Goal: Task Accomplishment & Management: Use online tool/utility

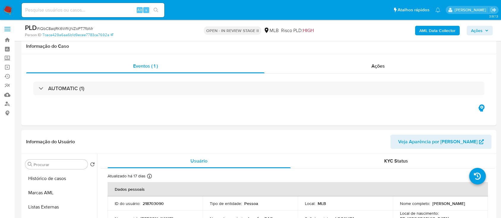
select select "10"
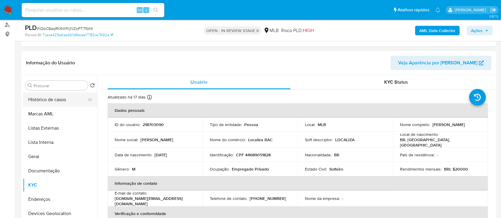
click at [53, 98] on button "Histórico de casos" at bounding box center [58, 100] width 70 height 14
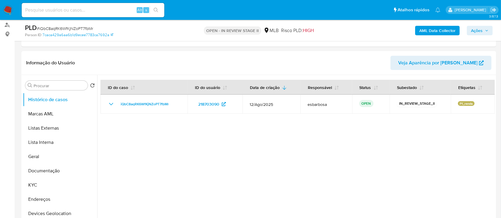
drag, startPoint x: 472, startPoint y: 29, endPoint x: 436, endPoint y: 35, distance: 37.0
click at [472, 29] on span "Ações" at bounding box center [477, 31] width 12 height 10
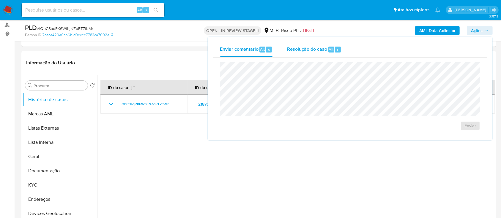
click at [315, 46] on span "Resolução do caso" at bounding box center [307, 49] width 40 height 7
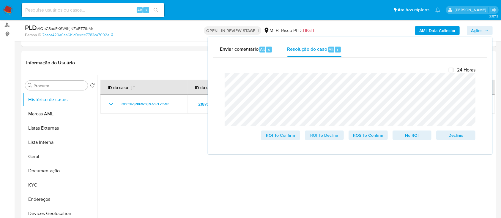
click at [177, 12] on ul "Pausado Ver notificaciones Alt s Atalhos rápidos Presiona las siguientes teclas…" at bounding box center [231, 9] width 425 height 15
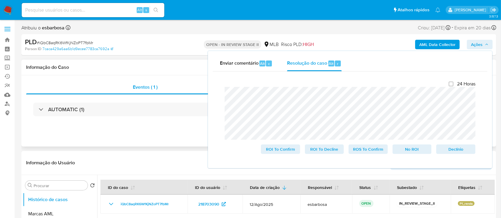
drag, startPoint x: 97, startPoint y: 61, endPoint x: 101, endPoint y: 62, distance: 3.7
click at [97, 61] on div "Informação do Caso" at bounding box center [258, 68] width 475 height 16
click at [159, 68] on h1 "Informação do Caso" at bounding box center [258, 67] width 465 height 6
drag, startPoint x: 140, startPoint y: 45, endPoint x: 183, endPoint y: 39, distance: 44.1
click at [140, 45] on div "PLD # iQbC8aqRK6WfKjNZoPT7fbMr" at bounding box center [102, 42] width 154 height 9
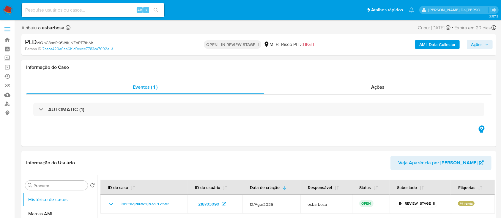
select select "10"
click at [474, 46] on span "Ações" at bounding box center [477, 45] width 12 height 10
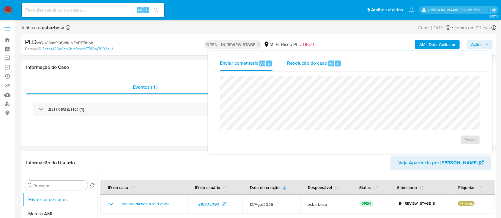
click at [301, 67] on div "Resolução do caso Alt r" at bounding box center [314, 63] width 54 height 15
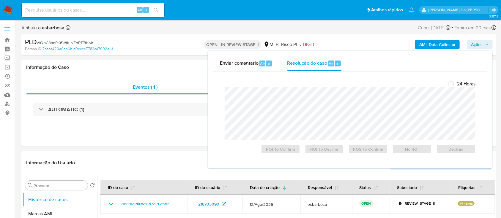
click at [297, 87] on div at bounding box center [350, 113] width 251 height 53
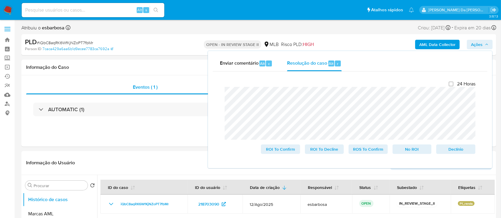
click at [438, 42] on b "AML Data Collector" at bounding box center [437, 45] width 36 height 10
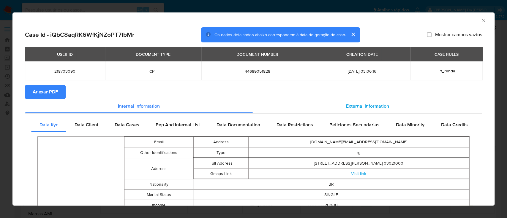
click at [346, 108] on span "External information" at bounding box center [367, 106] width 43 height 7
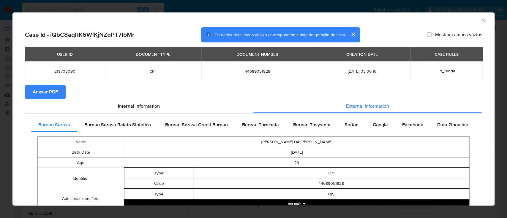
click at [46, 88] on span "Anexar PDF" at bounding box center [45, 92] width 25 height 13
click at [481, 21] on icon "Fechar a janela" at bounding box center [484, 21] width 6 height 6
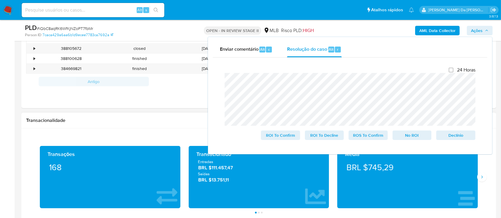
scroll to position [317, 0]
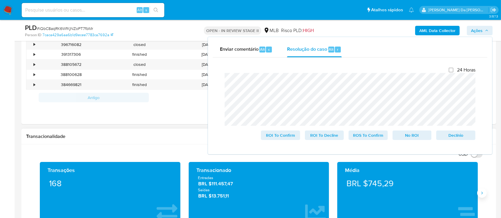
click at [480, 192] on icon "Siguiente" at bounding box center [482, 193] width 5 height 5
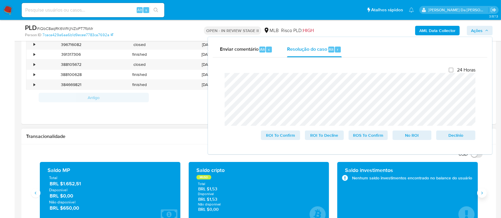
click at [481, 192] on icon "Siguiente" at bounding box center [482, 193] width 5 height 5
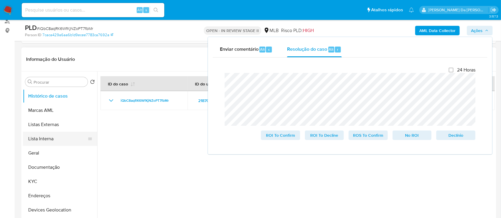
scroll to position [79, 0]
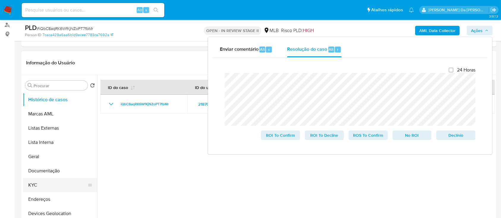
click at [45, 186] on button "KYC" at bounding box center [58, 185] width 70 height 14
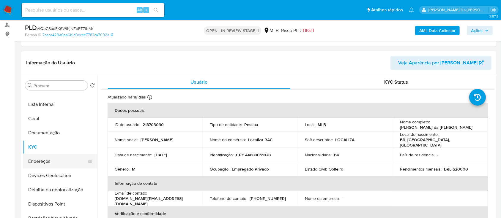
scroll to position [40, 0]
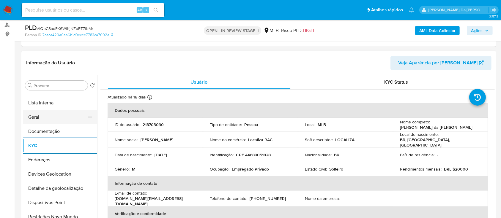
click at [43, 119] on button "Geral" at bounding box center [58, 117] width 70 height 14
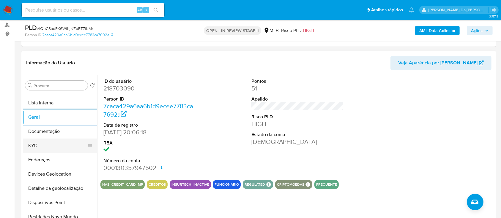
click at [52, 148] on button "KYC" at bounding box center [58, 146] width 70 height 14
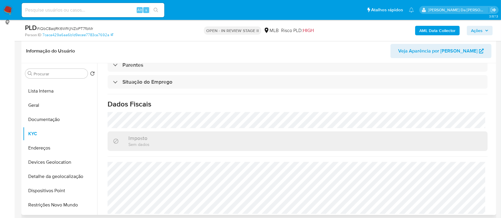
scroll to position [79, 0]
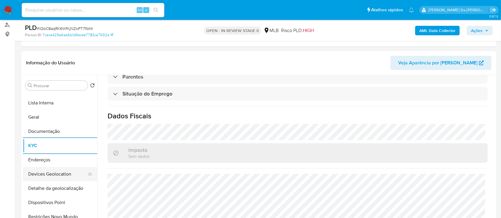
click at [57, 172] on button "Devices Geolocation" at bounding box center [58, 174] width 70 height 14
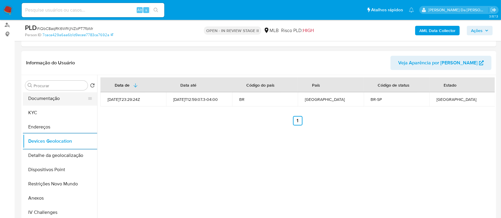
scroll to position [119, 0]
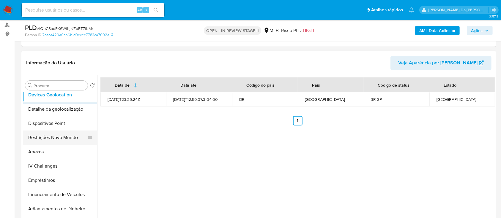
click at [65, 137] on button "Restrições Novo Mundo" at bounding box center [58, 138] width 70 height 14
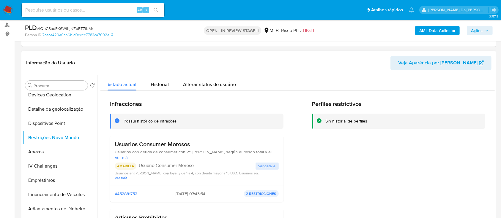
click at [269, 166] on span "Ver detalle" at bounding box center [267, 166] width 17 height 6
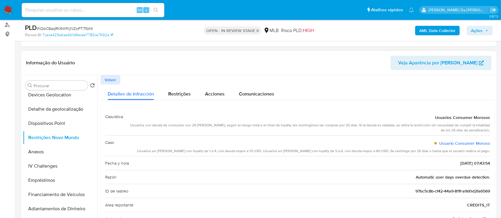
click at [361, 124] on div "Usuarios con deuda de consumer con 25 días de mora, según el riesgo total y el …" at bounding box center [309, 128] width 362 height 10
drag, startPoint x: 489, startPoint y: 151, endPoint x: 434, endPoint y: 119, distance: 63.0
click at [434, 119] on div "Casuística Usuarios Consumer Morosos Usuarios con deuda de consumer con 25 días…" at bounding box center [297, 216] width 394 height 223
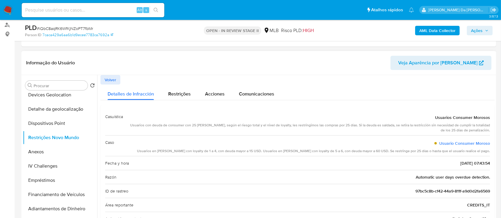
click at [333, 84] on div "Volver" at bounding box center [297, 80] width 394 height 10
drag, startPoint x: 178, startPoint y: 94, endPoint x: 183, endPoint y: 94, distance: 4.5
click at [179, 94] on span "Restrições" at bounding box center [179, 94] width 23 height 7
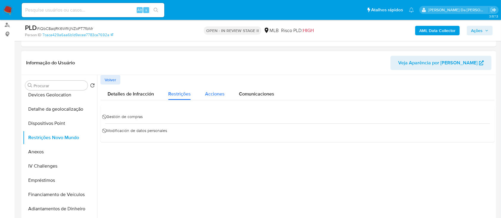
click at [212, 96] on span "Acciones" at bounding box center [215, 94] width 20 height 7
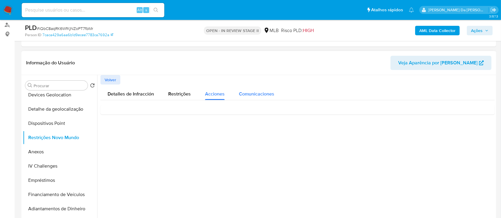
click at [249, 92] on span "Comunicaciones" at bounding box center [256, 94] width 35 height 7
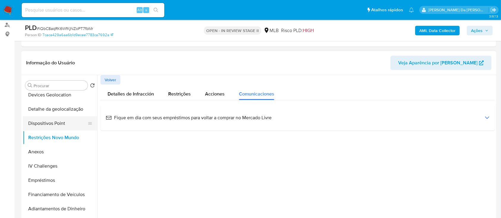
click at [47, 125] on button "Dispositivos Point" at bounding box center [58, 123] width 70 height 14
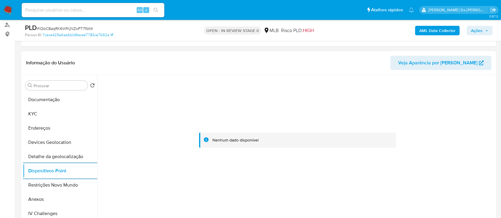
scroll to position [0, 0]
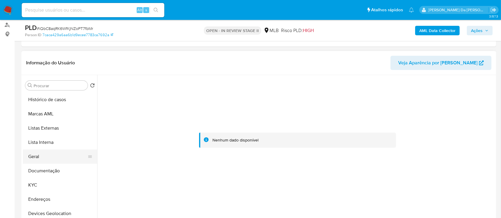
click at [43, 157] on button "Geral" at bounding box center [58, 157] width 70 height 14
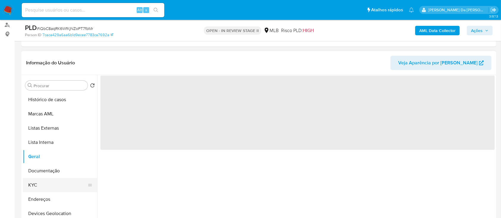
click at [34, 191] on button "KYC" at bounding box center [58, 185] width 70 height 14
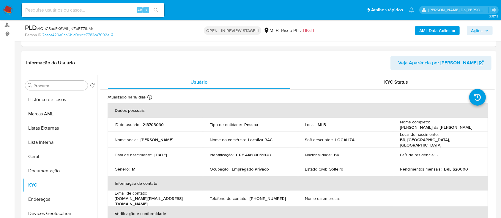
click at [265, 152] on p "CPF 44689051828" at bounding box center [253, 154] width 35 height 5
copy p "44689051828"
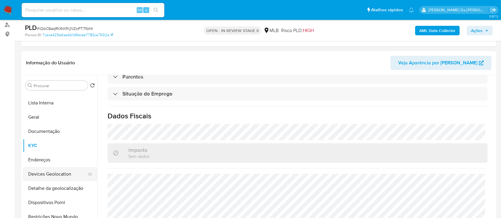
scroll to position [79, 0]
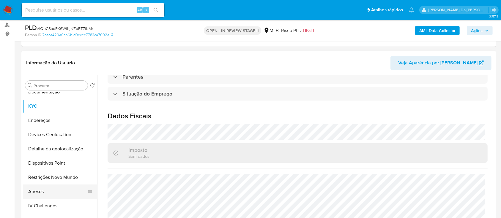
click at [43, 190] on button "Anexos" at bounding box center [58, 192] width 70 height 14
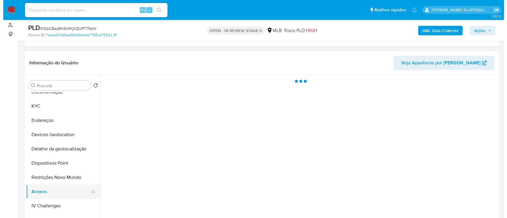
scroll to position [0, 0]
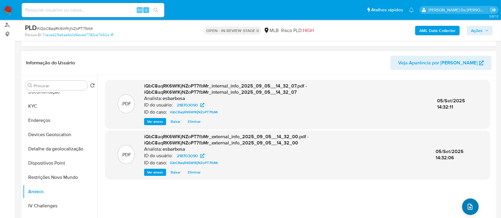
click at [467, 205] on icon "upload-file" at bounding box center [470, 207] width 7 height 7
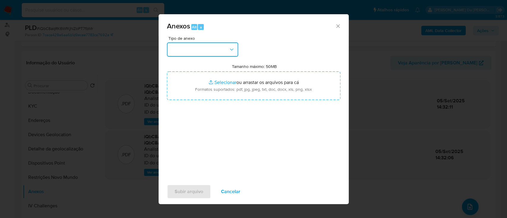
click at [211, 48] on button "button" at bounding box center [202, 49] width 71 height 14
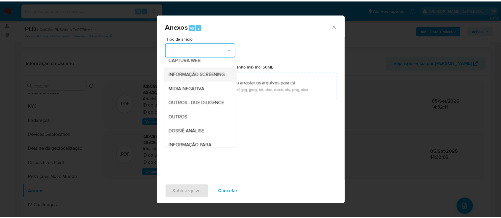
scroll to position [91, 0]
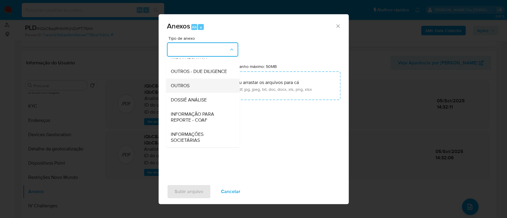
click at [184, 85] on span "OUTROS" at bounding box center [180, 86] width 19 height 6
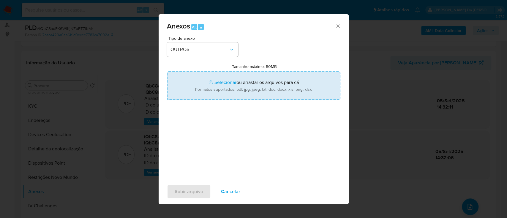
click at [225, 85] on input "Tamanho máximo: 50MB Selecionar arquivos" at bounding box center [254, 86] width 174 height 29
type input "C:\fakepath\Mulan 218703090_2025_09_04_05_49_53.xlsx"
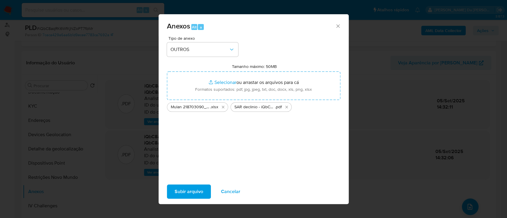
click at [190, 196] on span "Subir arquivo" at bounding box center [189, 191] width 29 height 13
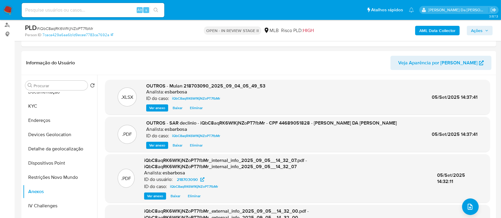
click at [473, 31] on span "Ações" at bounding box center [477, 31] width 12 height 10
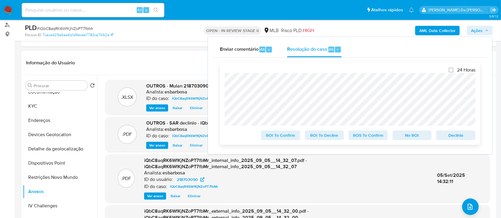
click at [407, 136] on span "No ROI" at bounding box center [412, 135] width 31 height 8
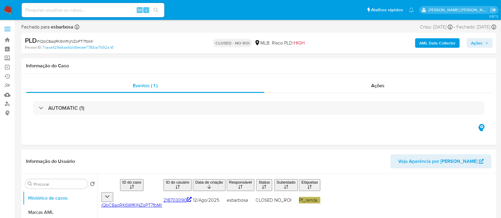
select select "10"
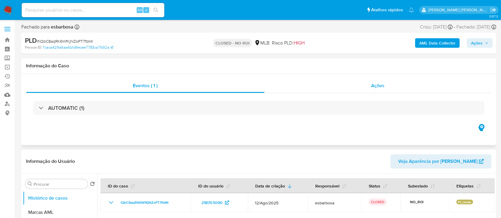
click at [283, 89] on div "Ações" at bounding box center [377, 86] width 227 height 14
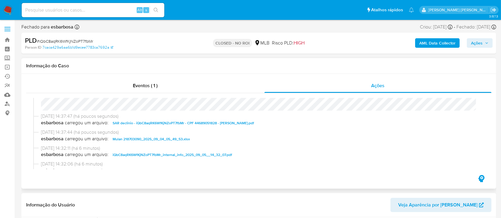
scroll to position [79, 0]
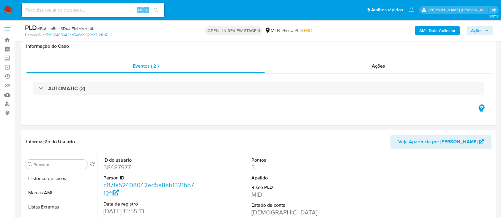
select select "10"
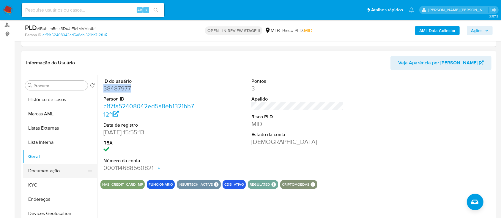
click at [48, 173] on button "Documentação" at bounding box center [58, 171] width 70 height 14
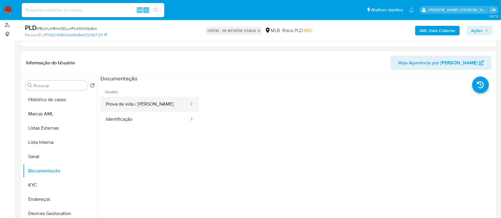
click at [132, 103] on button "Prova de vida / Selfie" at bounding box center [144, 104] width 89 height 15
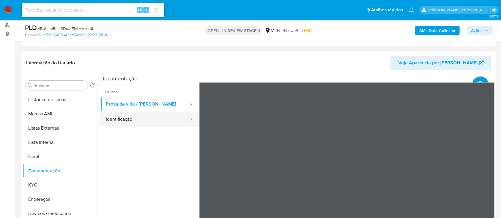
click at [153, 127] on button "Identificação" at bounding box center [144, 119] width 89 height 15
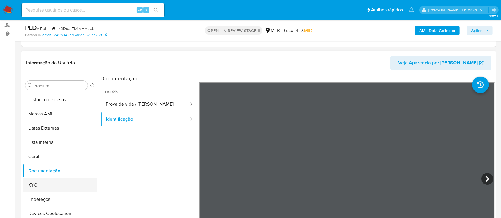
click at [38, 185] on button "KYC" at bounding box center [58, 185] width 70 height 14
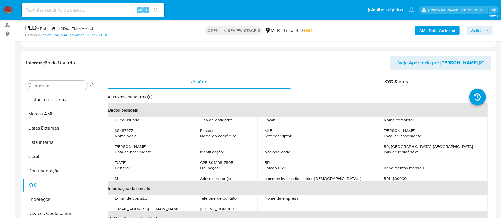
scroll to position [0, 0]
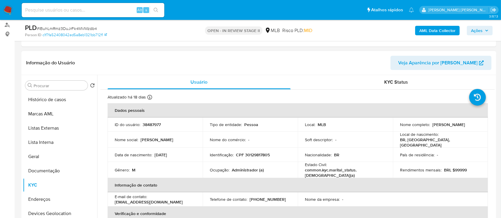
drag, startPoint x: 449, startPoint y: 126, endPoint x: 397, endPoint y: 128, distance: 52.6
click at [397, 128] on td "Nome completo : Gustavo Vicentini Monteiro" at bounding box center [440, 125] width 95 height 14
copy p "Gustavo Vicentini Monteiro"
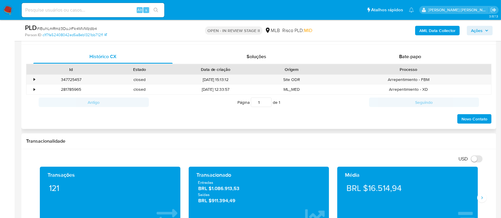
scroll to position [238, 0]
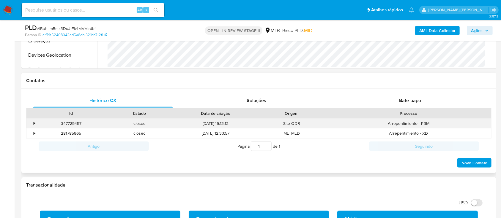
click at [31, 125] on div "•" at bounding box center [31, 124] width 10 height 10
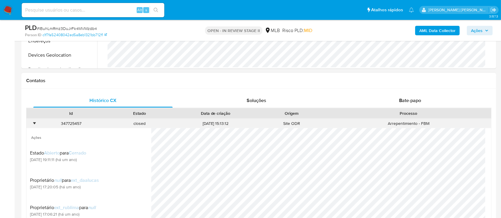
click at [32, 125] on div "•" at bounding box center [31, 124] width 10 height 10
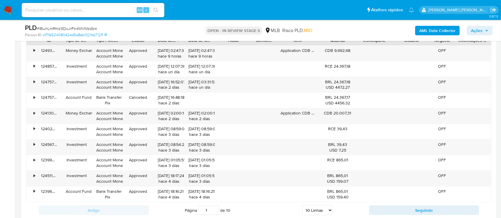
scroll to position [673, 0]
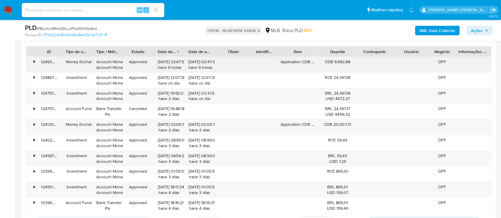
click at [35, 61] on div "•" at bounding box center [34, 62] width 1 height 6
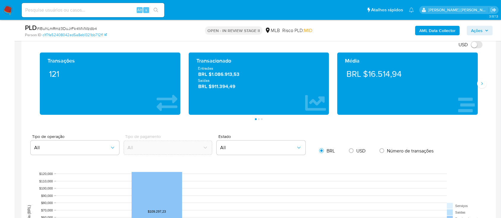
scroll to position [357, 0]
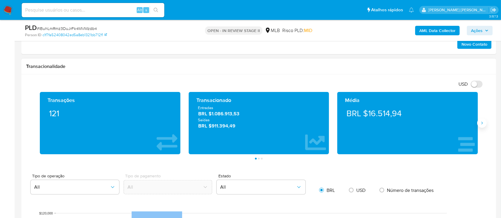
click at [482, 124] on icon "Siguiente" at bounding box center [481, 123] width 1 height 3
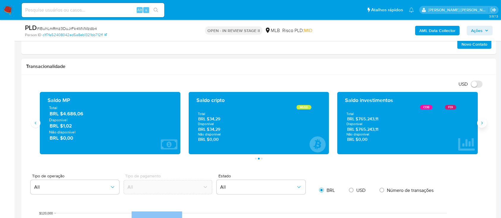
click at [484, 123] on button "Siguiente" at bounding box center [482, 124] width 10 height 10
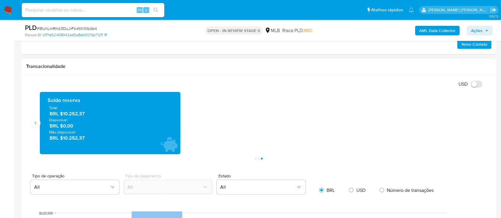
drag, startPoint x: 86, startPoint y: 114, endPoint x: 48, endPoint y: 100, distance: 40.7
click at [48, 100] on div "Saldo reserva Total BRL $10.252,37 Disponível BRL $0,00 Não disponível BRL $10.…" at bounding box center [110, 123] width 131 height 53
click at [37, 124] on icon "Anterior" at bounding box center [35, 123] width 5 height 5
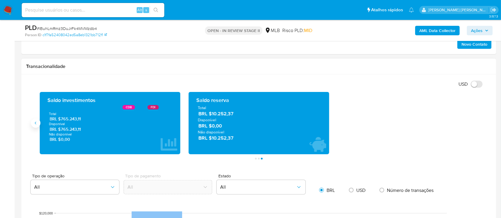
click at [34, 122] on icon "Anterior" at bounding box center [35, 123] width 5 height 5
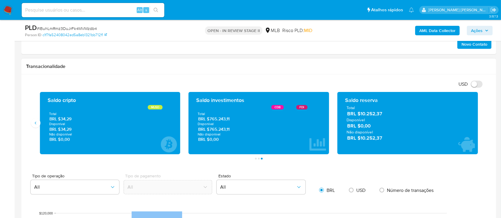
drag, startPoint x: 232, startPoint y: 122, endPoint x: 197, endPoint y: 103, distance: 39.2
click at [197, 103] on div "Saldo investimentos CDB FDI Total BRL $765.243,11 Disponível BRL $765.243,11 Nã…" at bounding box center [258, 123] width 131 height 53
click at [34, 125] on icon "Anterior" at bounding box center [35, 123] width 5 height 5
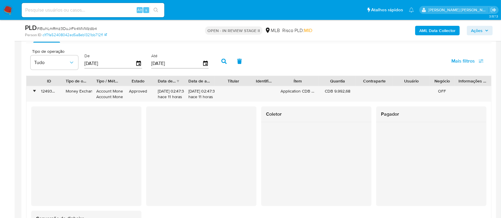
scroll to position [634, 0]
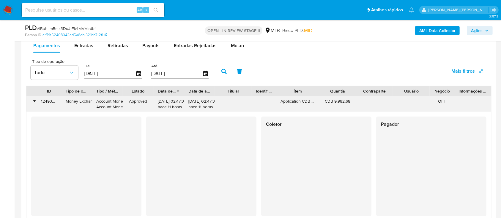
drag, startPoint x: 94, startPoint y: 101, endPoint x: 66, endPoint y: 101, distance: 27.9
click at [66, 101] on div "• 124939831970 Money Exchange Account Money Account Money Approved 05/09/2025 0…" at bounding box center [258, 104] width 465 height 15
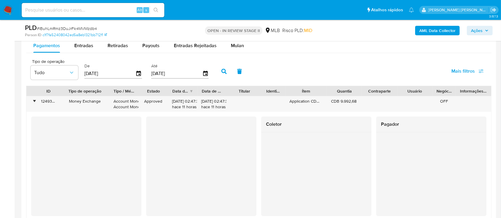
drag, startPoint x: 93, startPoint y: 90, endPoint x: 117, endPoint y: 92, distance: 24.1
click at [115, 92] on div at bounding box center [109, 91] width 11 height 10
click at [92, 101] on div "Money Exchange" at bounding box center [87, 102] width 46 height 6
drag, startPoint x: 73, startPoint y: 100, endPoint x: 104, endPoint y: 100, distance: 31.5
click at [104, 100] on div "Money Exchange" at bounding box center [87, 102] width 46 height 6
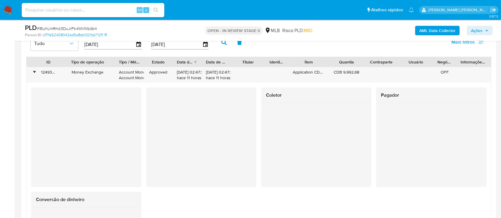
scroll to position [673, 0]
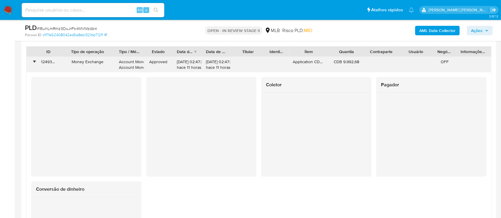
drag, startPoint x: 71, startPoint y: 61, endPoint x: 105, endPoint y: 62, distance: 33.3
click at [105, 62] on div "Money Exchange" at bounding box center [87, 62] width 46 height 6
click at [34, 63] on div "•" at bounding box center [34, 62] width 1 height 6
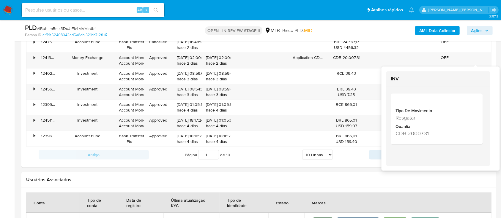
scroll to position [753, 0]
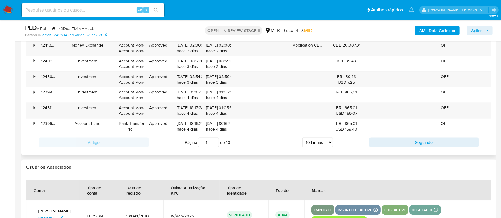
click at [306, 144] on select "5 Linhas 10 Linhas 20 Linhas 25 Linhas 50 Linhas 100 Linhas" at bounding box center [317, 143] width 31 height 10
select select "100"
click at [302, 138] on select "5 Linhas 10 Linhas 20 Linhas 25 Linhas 50 Linhas 100 Linhas" at bounding box center [317, 143] width 31 height 10
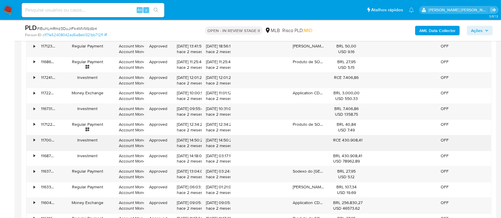
scroll to position [1862, 0]
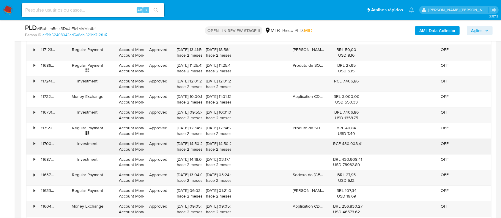
click at [36, 141] on div "•" at bounding box center [31, 146] width 10 height 15
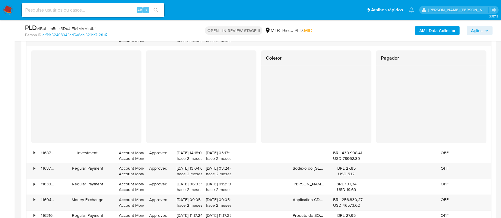
scroll to position [1981, 0]
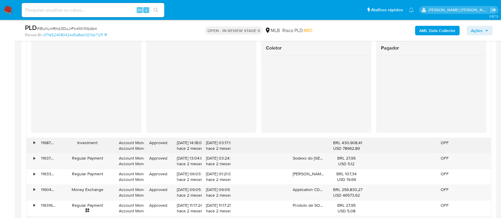
click at [32, 141] on div "•" at bounding box center [31, 145] width 10 height 15
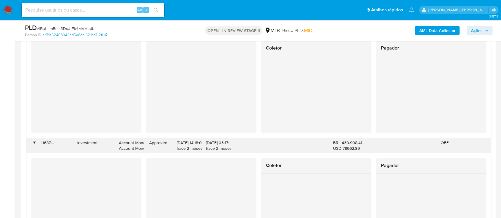
click at [32, 141] on div "•" at bounding box center [31, 145] width 10 height 15
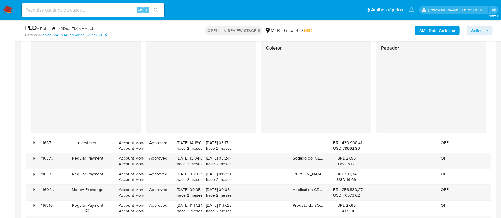
scroll to position [2021, 0]
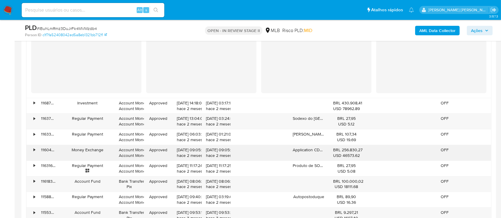
click at [35, 148] on div "•" at bounding box center [34, 150] width 1 height 6
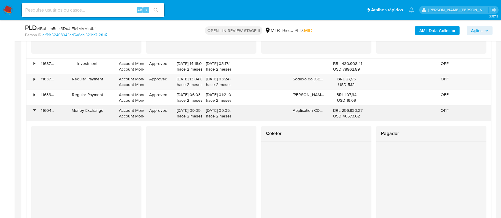
scroll to position [2100, 0]
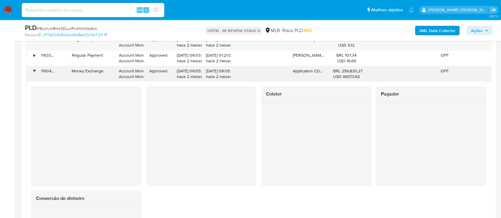
click at [34, 68] on div "•" at bounding box center [34, 71] width 1 height 6
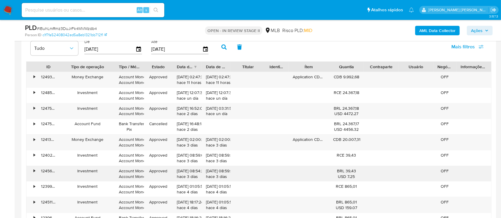
scroll to position [647, 0]
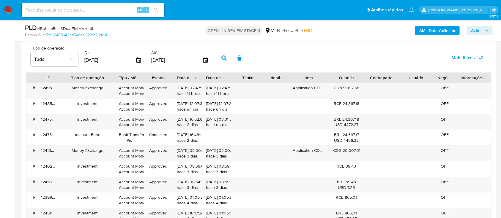
click at [481, 29] on span "Ações" at bounding box center [477, 31] width 12 height 10
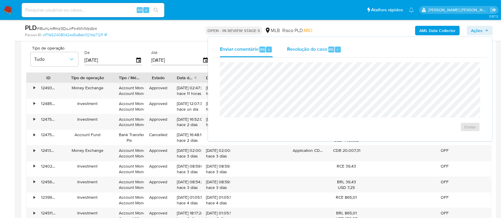
click at [309, 53] on span "Resolução do caso" at bounding box center [307, 49] width 40 height 7
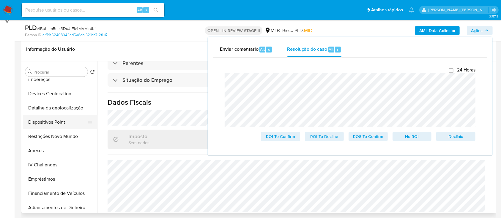
scroll to position [119, 0]
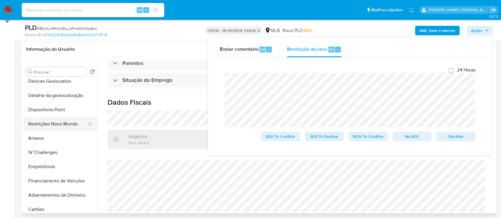
click at [56, 122] on button "Restrições Novo Mundo" at bounding box center [58, 124] width 70 height 14
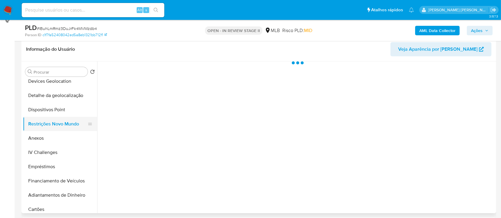
scroll to position [0, 0]
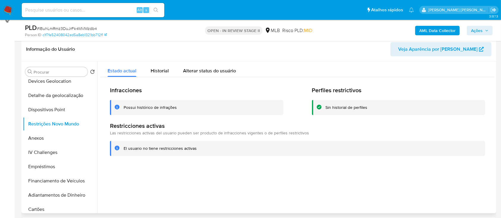
click at [155, 108] on div "Possui histórico de infrações" at bounding box center [150, 108] width 53 height 6
click at [163, 70] on span "Historial" at bounding box center [160, 70] width 18 height 7
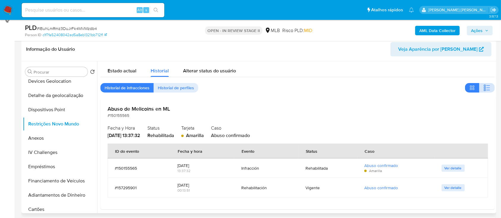
click at [484, 88] on icon "button" at bounding box center [486, 87] width 7 height 7
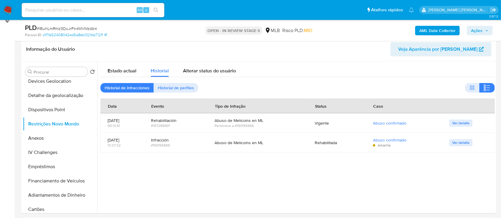
drag, startPoint x: 127, startPoint y: 71, endPoint x: 366, endPoint y: 2, distance: 248.4
click at [128, 71] on span "Estado actual" at bounding box center [122, 70] width 29 height 7
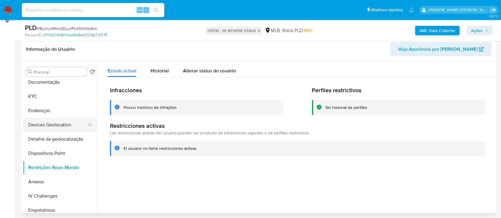
scroll to position [40, 0]
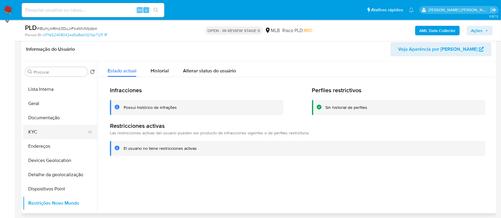
click at [42, 130] on button "KYC" at bounding box center [58, 132] width 70 height 14
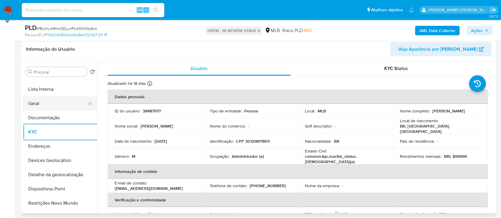
click at [42, 105] on button "Geral" at bounding box center [58, 104] width 70 height 14
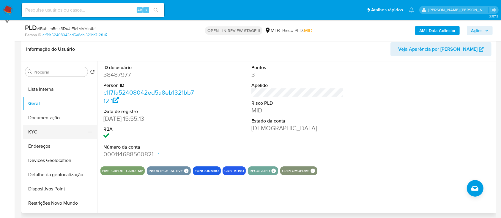
click at [51, 130] on button "KYC" at bounding box center [58, 132] width 70 height 14
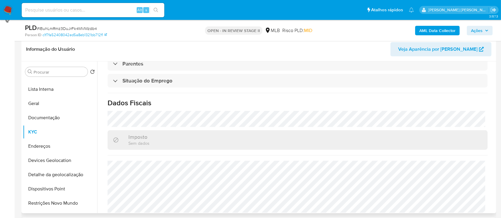
scroll to position [253, 0]
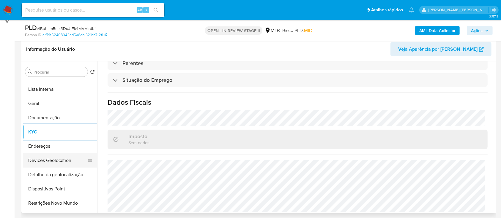
click at [59, 159] on button "Devices Geolocation" at bounding box center [58, 161] width 70 height 14
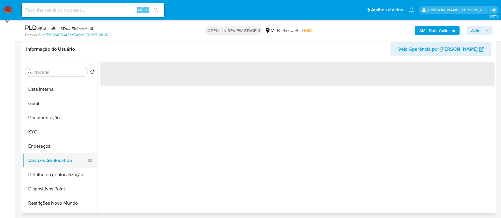
scroll to position [0, 0]
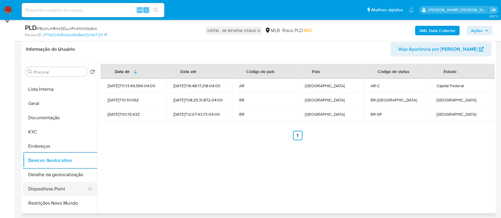
click at [56, 187] on button "Dispositivos Point" at bounding box center [58, 189] width 70 height 14
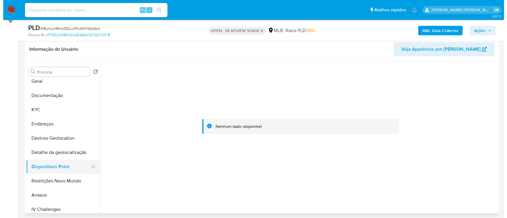
scroll to position [79, 0]
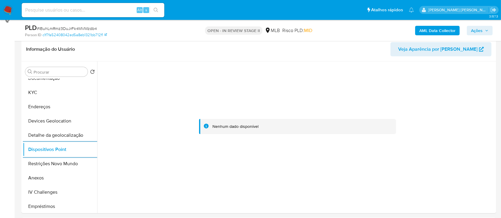
click at [424, 31] on b "AML Data Collector" at bounding box center [437, 31] width 36 height 10
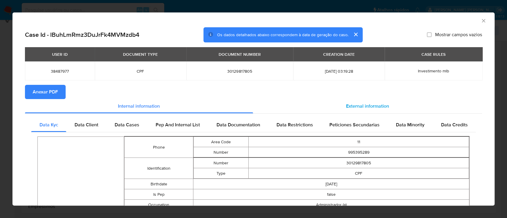
click at [349, 105] on span "External information" at bounding box center [367, 106] width 43 height 7
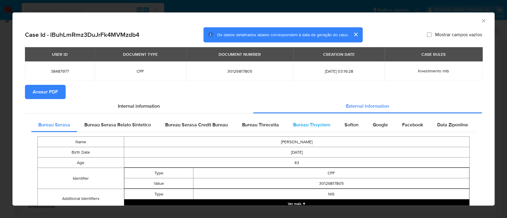
click at [314, 125] on span "Bureau Thsystem" at bounding box center [311, 125] width 37 height 7
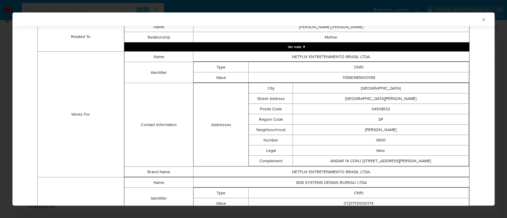
scroll to position [458, 0]
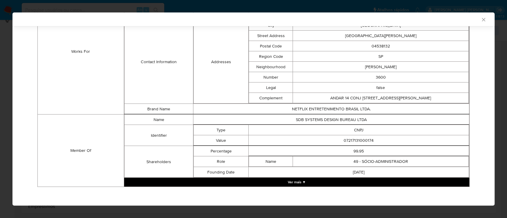
click at [361, 138] on td "07217131000174" at bounding box center [359, 141] width 220 height 10
copy td "07217131000174"
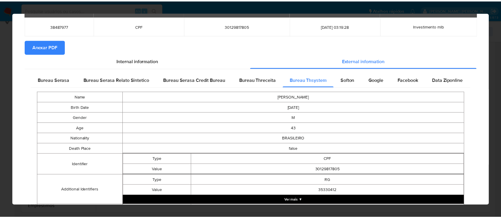
scroll to position [0, 0]
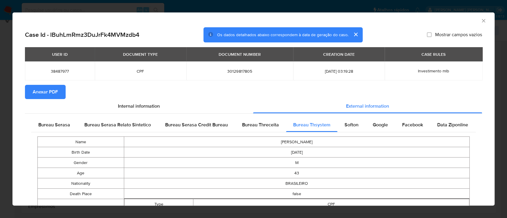
click at [45, 94] on span "Anexar PDF" at bounding box center [45, 92] width 25 height 13
click at [482, 20] on icon "Fechar a janela" at bounding box center [483, 20] width 3 height 3
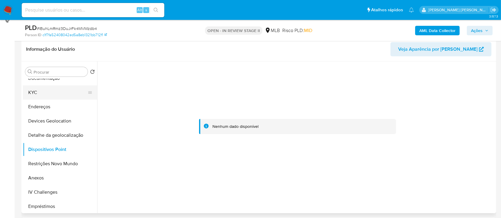
click at [49, 96] on button "KYC" at bounding box center [58, 93] width 70 height 14
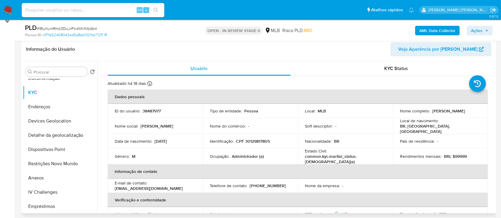
click at [264, 139] on p "CPF 30129817805" at bounding box center [253, 141] width 34 height 5
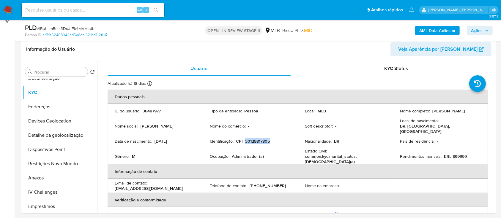
copy p "30129817805"
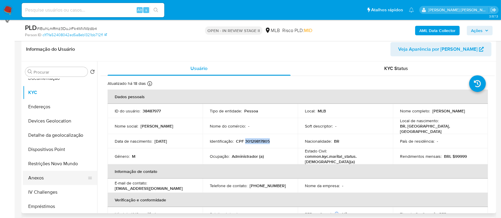
click at [44, 179] on button "Anexos" at bounding box center [58, 178] width 70 height 14
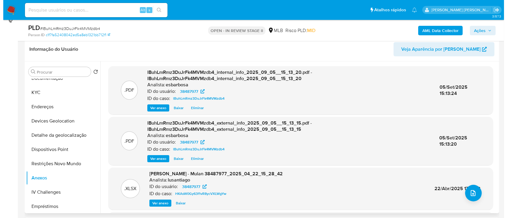
scroll to position [40, 0]
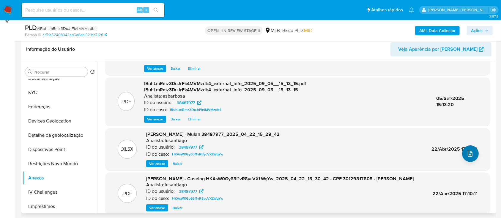
click at [470, 155] on icon "upload-file" at bounding box center [470, 153] width 7 height 7
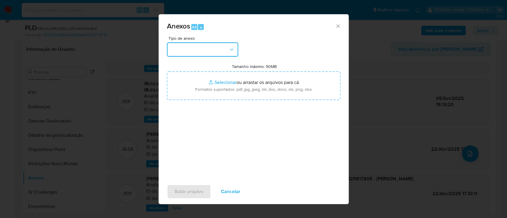
click at [220, 53] on button "button" at bounding box center [202, 49] width 71 height 14
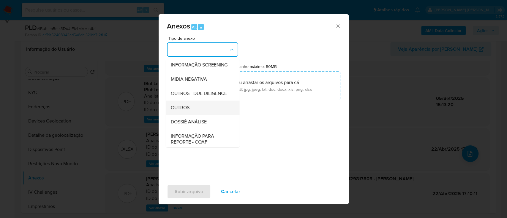
scroll to position [91, 0]
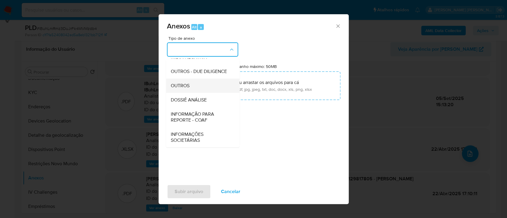
click at [184, 84] on span "OUTROS" at bounding box center [180, 86] width 19 height 6
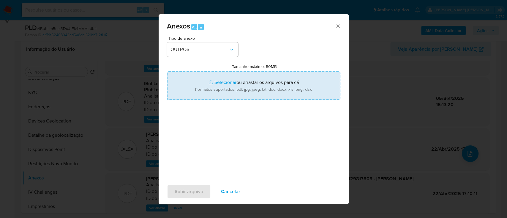
click at [220, 83] on input "Tamanho máximo: 50MB Selecionar arquivos" at bounding box center [254, 86] width 174 height 29
type input "C:\fakepath\SAR declinio - lBuhLmRmz3DuJrFk4MVMzdb4 - CPF 30129817805 - GUSTAVO…"
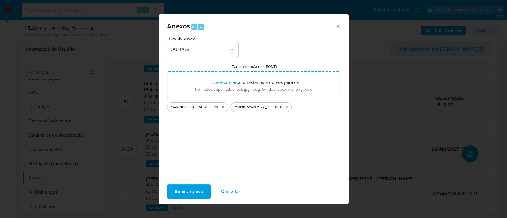
click at [185, 191] on span "Subir arquivo" at bounding box center [189, 191] width 29 height 13
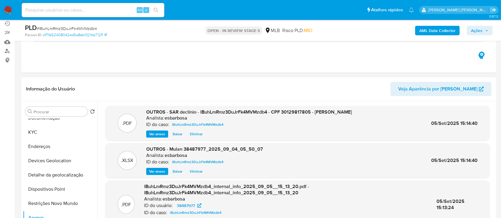
scroll to position [32, 0]
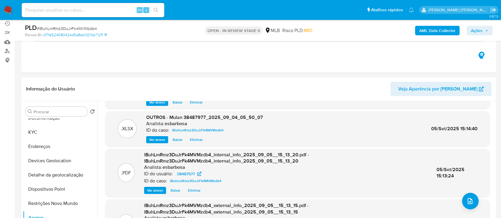
click at [474, 31] on span "Ações" at bounding box center [477, 31] width 12 height 10
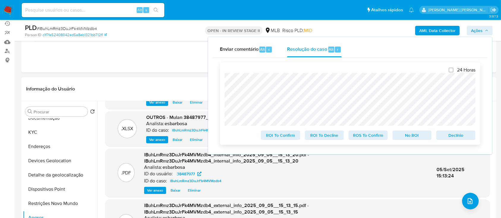
click at [408, 136] on span "No ROI" at bounding box center [412, 135] width 31 height 8
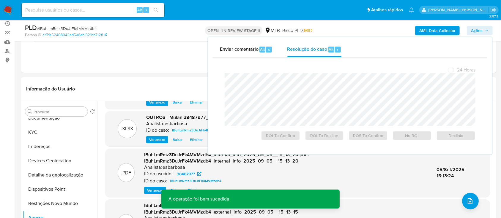
click at [86, 26] on span "# lBuhLmRmz3DuJrFk4MVMzdb4" at bounding box center [67, 29] width 60 height 6
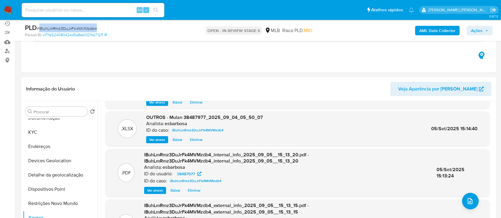
click at [86, 26] on span "# lBuhLmRmz3DuJrFk4MVMzdb4" at bounding box center [67, 29] width 60 height 6
copy span "lBuhLmRmz3DuJrFk4MVMzdb4"
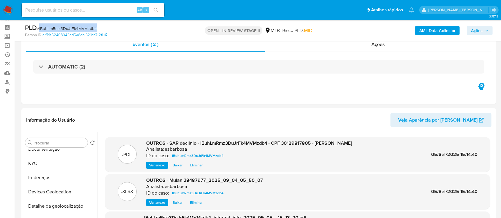
scroll to position [0, 0]
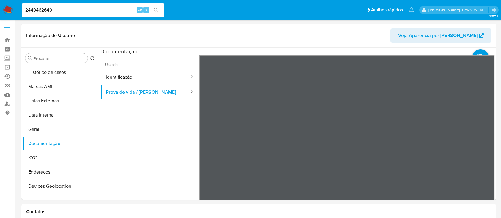
select select "10"
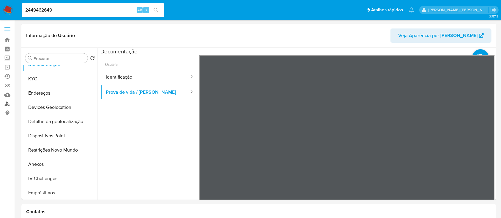
click at [7, 103] on link "Localizador de pessoas" at bounding box center [35, 104] width 71 height 9
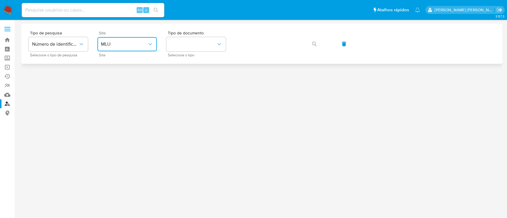
click at [150, 46] on icon "site_id" at bounding box center [150, 44] width 6 height 6
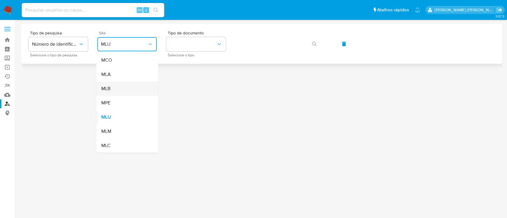
click at [130, 87] on div "MLB" at bounding box center [125, 89] width 49 height 14
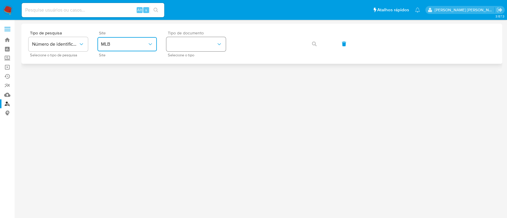
click at [188, 46] on button "identificationType" at bounding box center [195, 44] width 59 height 14
click at [188, 80] on div "CPF CPF" at bounding box center [194, 83] width 49 height 20
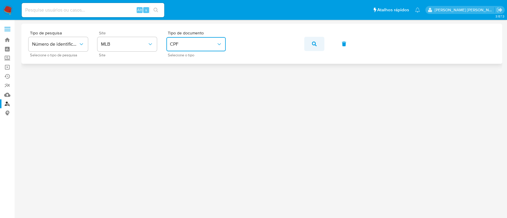
click at [314, 44] on icon "button" at bounding box center [314, 44] width 5 height 5
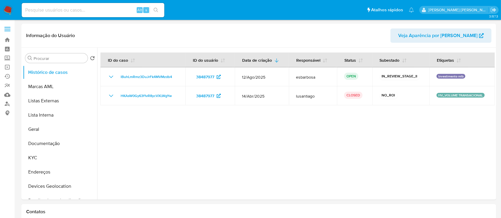
select select "10"
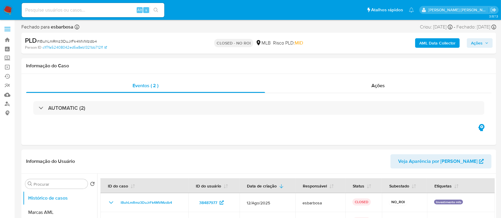
select select "10"
click at [304, 92] on div "Ações" at bounding box center [378, 86] width 226 height 14
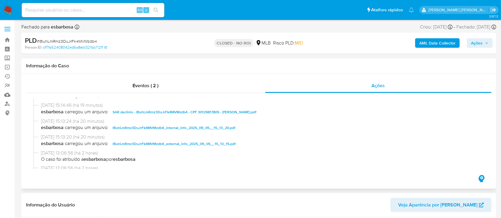
scroll to position [79, 0]
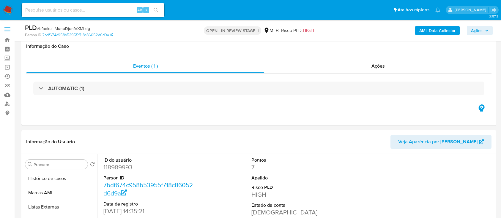
select select "10"
click at [429, 30] on b "AML Data Collector" at bounding box center [437, 31] width 36 height 10
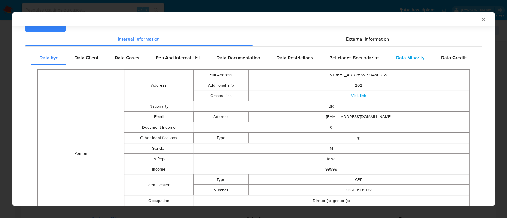
scroll to position [78, 0]
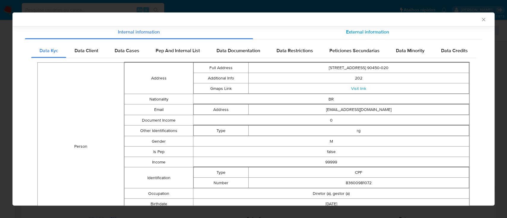
click at [368, 33] on span "External information" at bounding box center [367, 32] width 43 height 7
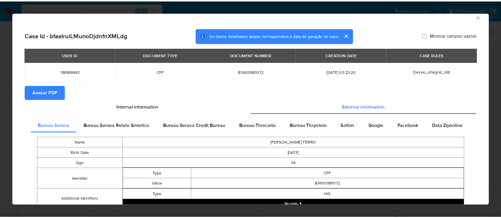
scroll to position [0, 0]
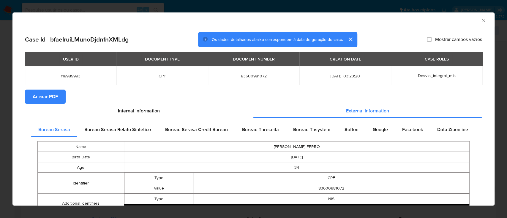
click at [481, 22] on icon "Fechar a janela" at bounding box center [484, 21] width 6 height 6
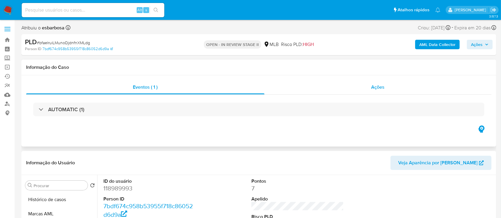
click at [348, 84] on div "Ações" at bounding box center [377, 87] width 227 height 14
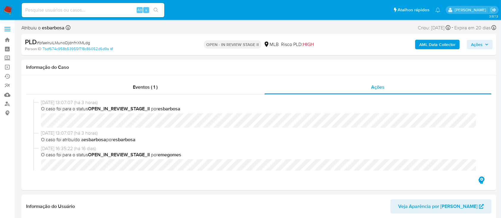
click at [431, 47] on b "AML Data Collector" at bounding box center [437, 45] width 36 height 10
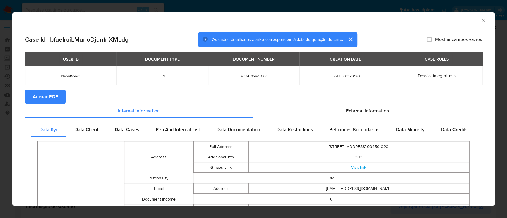
click at [31, 98] on button "Anexar PDF" at bounding box center [45, 97] width 41 height 14
click at [481, 20] on icon "Fechar a janela" at bounding box center [484, 21] width 6 height 6
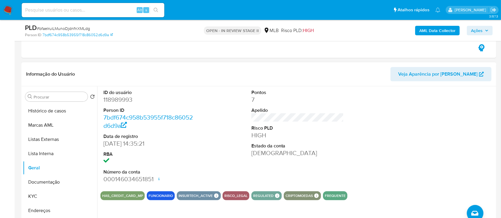
scroll to position [119, 0]
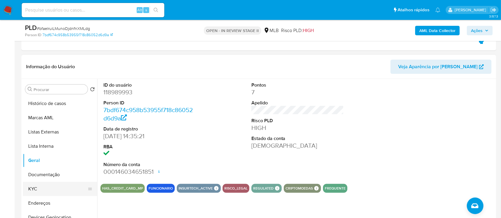
click at [38, 188] on button "KYC" at bounding box center [58, 189] width 70 height 14
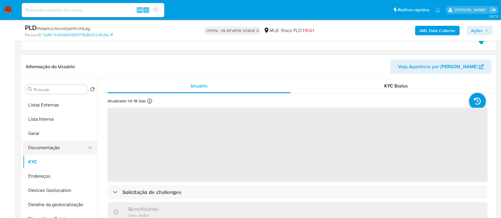
scroll to position [40, 0]
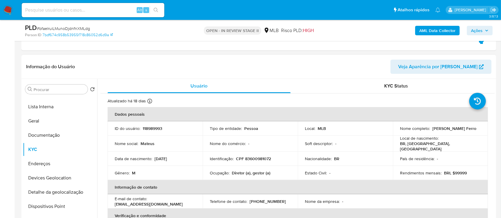
drag, startPoint x: 431, startPoint y: 129, endPoint x: 472, endPoint y: 130, distance: 41.0
click at [472, 130] on p "[PERSON_NAME]" at bounding box center [454, 128] width 44 height 5
copy p "[PERSON_NAME]"
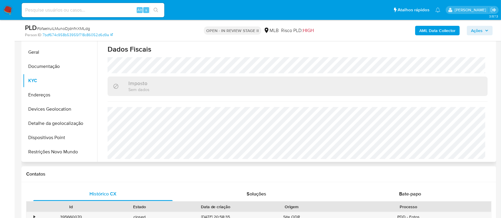
scroll to position [198, 0]
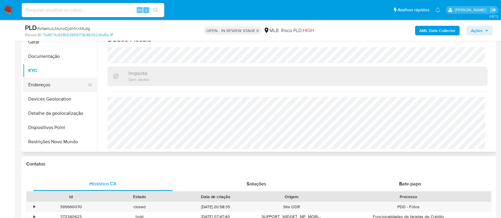
click at [51, 86] on button "Endereços" at bounding box center [58, 85] width 70 height 14
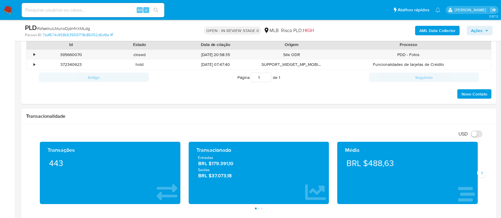
scroll to position [357, 0]
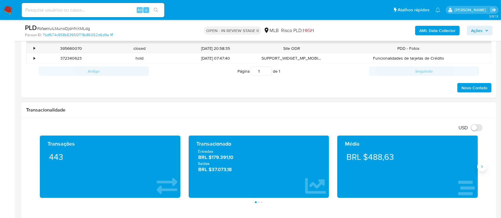
click at [483, 171] on button "Siguiente" at bounding box center [482, 167] width 10 height 10
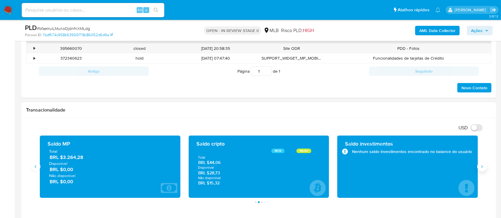
click at [483, 171] on button "Siguiente" at bounding box center [482, 167] width 10 height 10
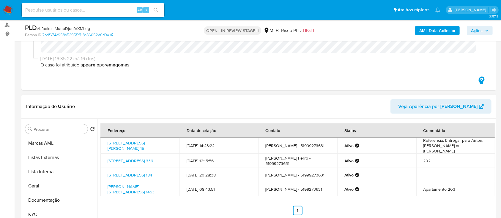
scroll to position [0, 0]
click at [45, 196] on button "Geral" at bounding box center [58, 200] width 70 height 14
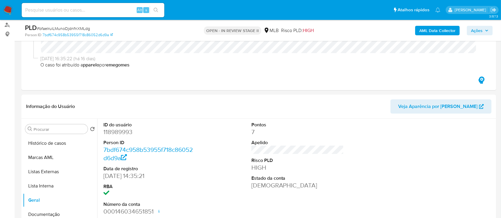
click at [471, 32] on span "Ações" at bounding box center [477, 31] width 12 height 10
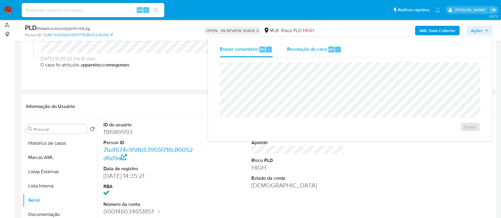
click at [306, 52] on span "Resolução do caso" at bounding box center [307, 49] width 40 height 7
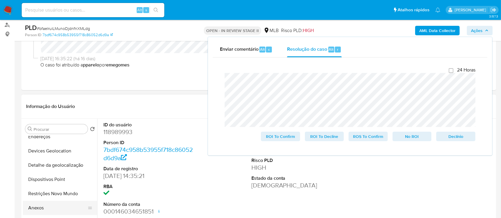
scroll to position [119, 0]
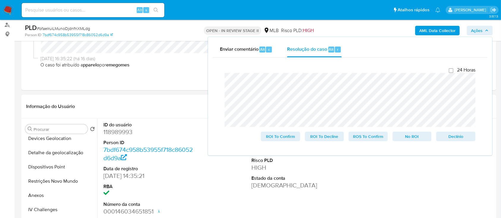
drag, startPoint x: 55, startPoint y: 181, endPoint x: 101, endPoint y: 114, distance: 81.5
click at [55, 181] on button "Restrições Novo Mundo" at bounding box center [60, 181] width 74 height 14
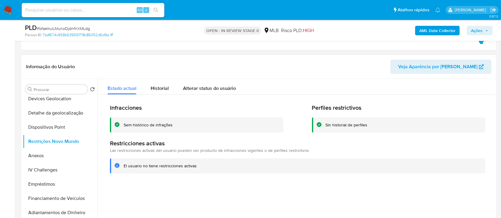
click at [153, 125] on div "Sem histórico de infrações" at bounding box center [148, 125] width 49 height 6
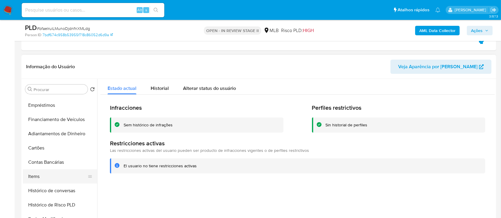
scroll to position [40, 0]
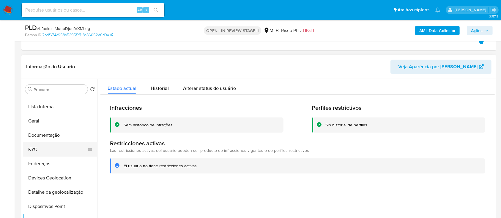
click at [48, 151] on button "KYC" at bounding box center [58, 150] width 70 height 14
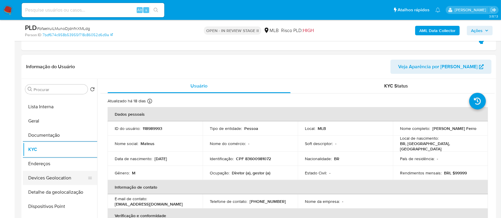
click at [62, 178] on button "Devices Geolocation" at bounding box center [58, 178] width 70 height 14
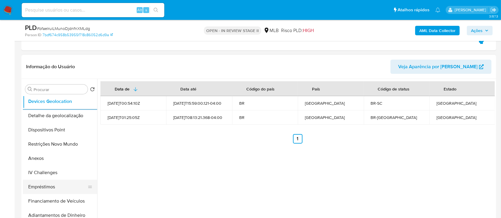
scroll to position [119, 0]
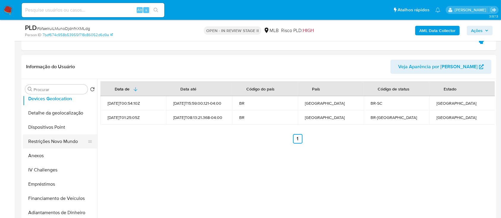
click at [60, 141] on button "Restrições Novo Mundo" at bounding box center [58, 142] width 70 height 14
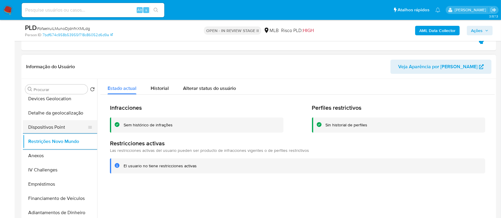
click at [68, 127] on button "Dispositivos Point" at bounding box center [58, 127] width 70 height 14
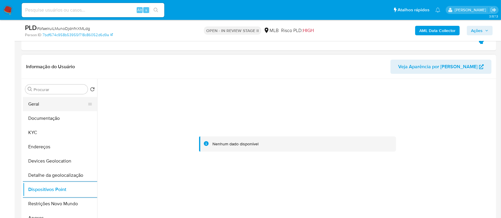
scroll to position [0, 0]
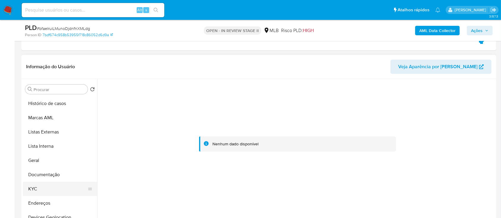
click at [40, 187] on button "KYC" at bounding box center [58, 189] width 70 height 14
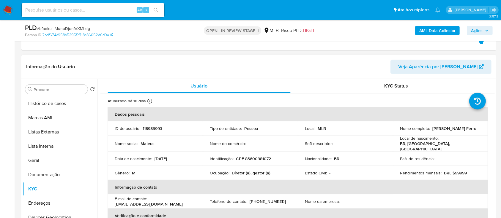
drag, startPoint x: 473, startPoint y: 129, endPoint x: 431, endPoint y: 129, distance: 42.8
click at [431, 129] on div "Nome completo : Mateus Zuchetto Ferro" at bounding box center [440, 128] width 81 height 5
copy p "[PERSON_NAME]"
click at [53, 177] on button "Documentação" at bounding box center [58, 175] width 70 height 14
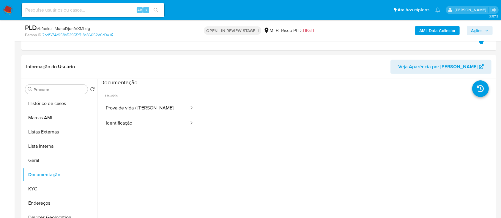
click at [136, 111] on button "Prova de vida / Selfie" at bounding box center [144, 108] width 89 height 15
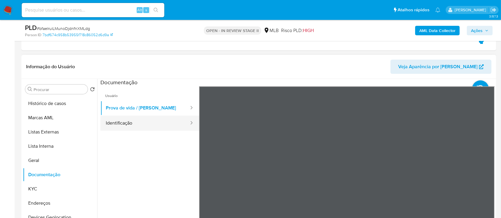
click at [136, 127] on button "Identificação" at bounding box center [144, 123] width 89 height 15
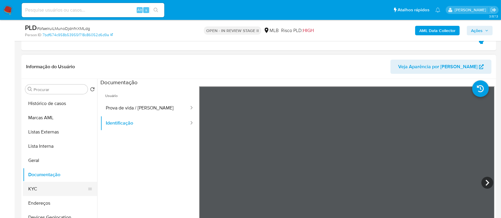
click at [36, 193] on button "KYC" at bounding box center [58, 189] width 70 height 14
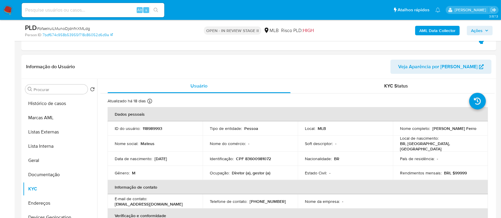
click at [250, 156] on p "CPF 83600981072" at bounding box center [253, 158] width 35 height 5
copy p "83600981072"
click at [448, 131] on p "[PERSON_NAME]" at bounding box center [454, 128] width 44 height 5
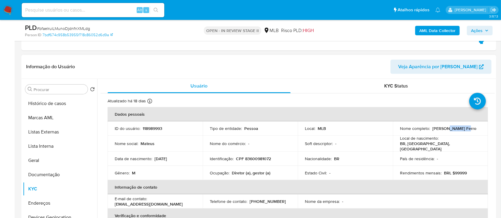
click at [448, 130] on p "[PERSON_NAME]" at bounding box center [454, 128] width 44 height 5
drag, startPoint x: 430, startPoint y: 127, endPoint x: 472, endPoint y: 127, distance: 42.2
click at [472, 127] on div "Nome completo : Mateus Zuchetto Ferro" at bounding box center [440, 128] width 81 height 5
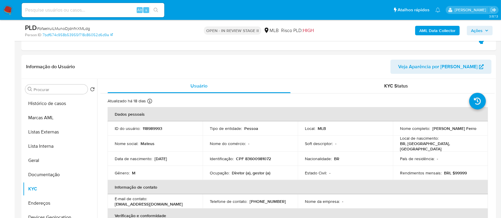
copy p "[PERSON_NAME]"
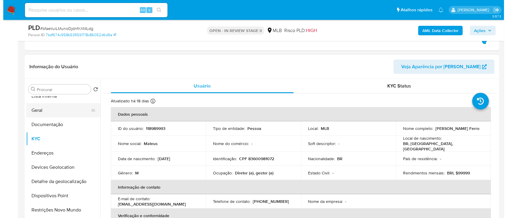
scroll to position [79, 0]
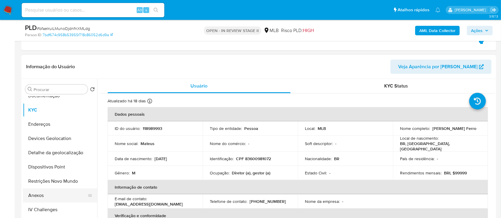
click at [44, 194] on button "Anexos" at bounding box center [58, 196] width 70 height 14
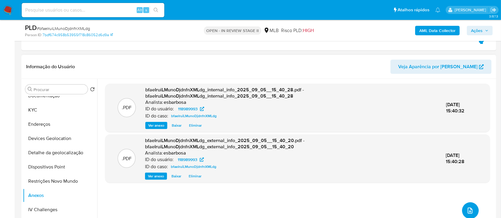
click at [468, 209] on icon "upload-file" at bounding box center [470, 211] width 5 height 6
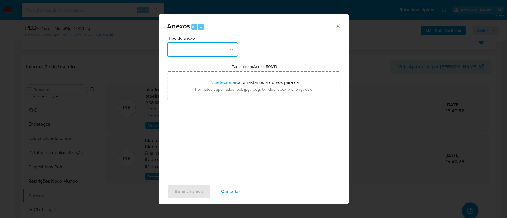
click at [222, 49] on button "button" at bounding box center [202, 49] width 71 height 14
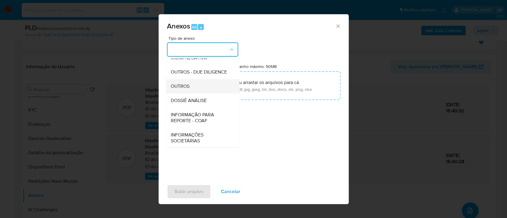
click at [186, 89] on span "OUTROS" at bounding box center [180, 87] width 19 height 6
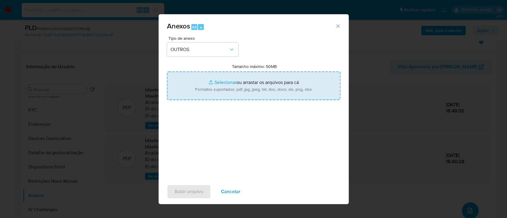
click at [226, 81] on input "Tamanho máximo: 50MB Selecionar arquivos" at bounding box center [254, 86] width 174 height 29
type input "C:\fakepath\SAR declinio - bfaeIruiLMunoDjdnfnXMLdg - CPF 83600981072 - MATEUS …"
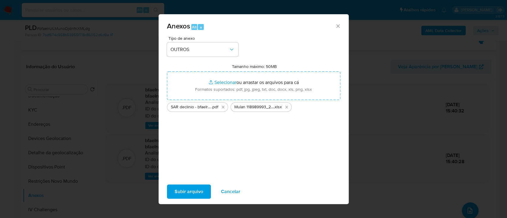
drag, startPoint x: 226, startPoint y: 81, endPoint x: 186, endPoint y: 193, distance: 118.2
click at [186, 193] on span "Subir arquivo" at bounding box center [189, 191] width 29 height 13
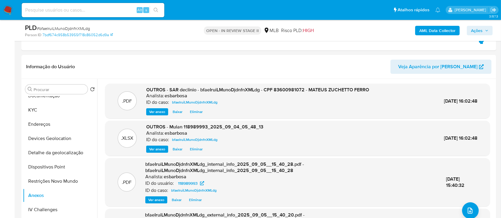
click at [478, 32] on span "Ações" at bounding box center [477, 31] width 12 height 10
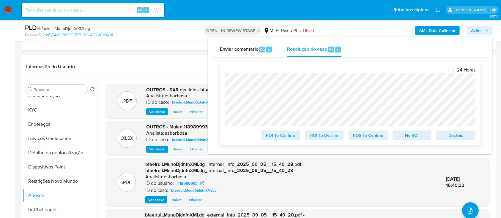
click at [417, 138] on span "No ROI" at bounding box center [412, 135] width 31 height 8
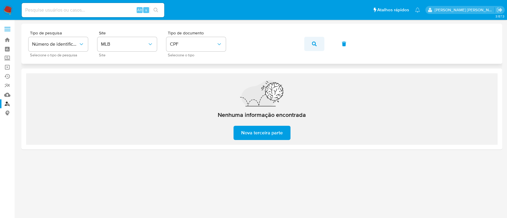
click at [315, 42] on icon "button" at bounding box center [314, 44] width 5 height 5
click at [314, 43] on icon "button" at bounding box center [314, 44] width 5 height 5
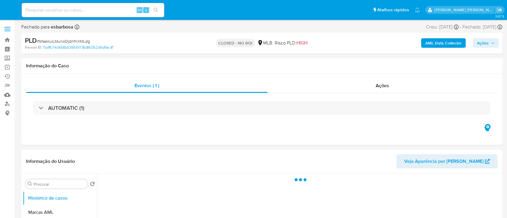
select select "10"
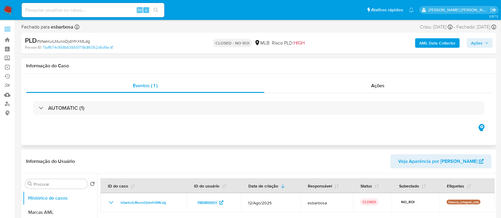
click at [262, 71] on div "Informação do Caso" at bounding box center [258, 66] width 475 height 16
click at [312, 92] on div "Ações" at bounding box center [377, 86] width 227 height 14
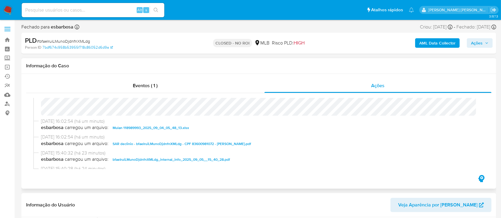
scroll to position [79, 0]
